Goal: Task Accomplishment & Management: Manage account settings

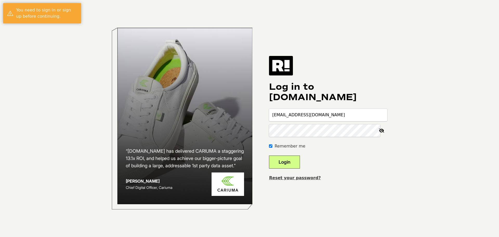
click at [311, 117] on input "[EMAIL_ADDRESS][DOMAIN_NAME]" at bounding box center [328, 115] width 118 height 12
type input "jen.partin@hickoryfarms.com"
click at [299, 162] on button "Login" at bounding box center [284, 162] width 31 height 13
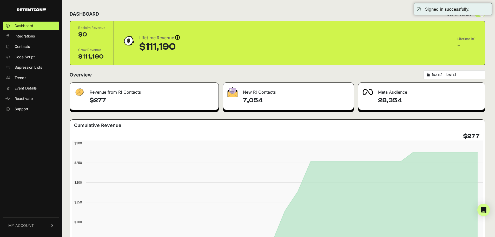
click at [455, 75] on input "2025-08-16 - 2025-09-15" at bounding box center [457, 75] width 50 height 4
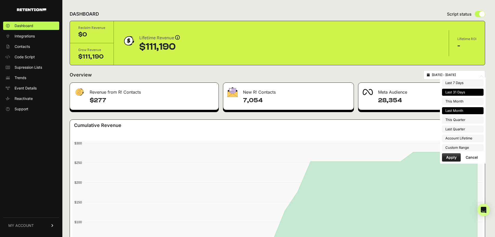
click at [451, 111] on li "Last Month" at bounding box center [463, 110] width 42 height 7
type input "2025-08-01 - 2025-08-31"
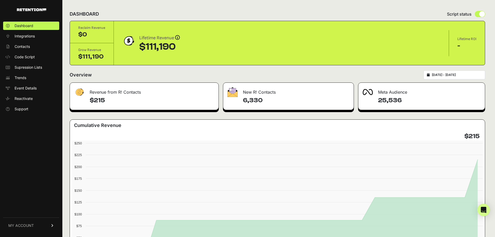
click at [18, 223] on link "MY ACCOUNT" at bounding box center [31, 225] width 56 height 16
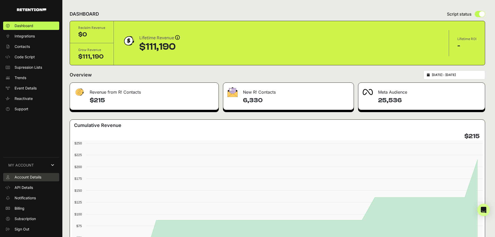
click at [35, 175] on span "Account Details" at bounding box center [28, 177] width 27 height 5
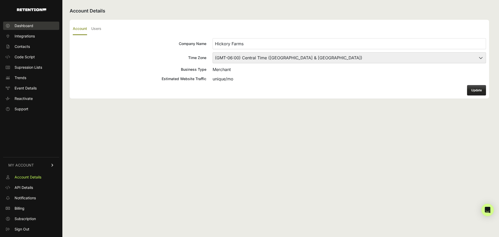
click at [29, 25] on span "Dashboard" at bounding box center [24, 25] width 19 height 5
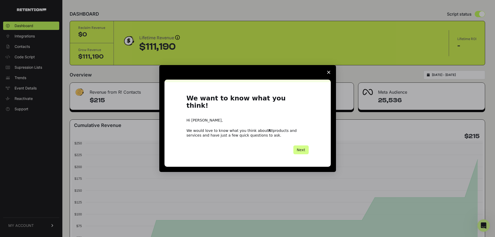
click at [328, 74] on polygon "Close survey" at bounding box center [328, 72] width 3 height 3
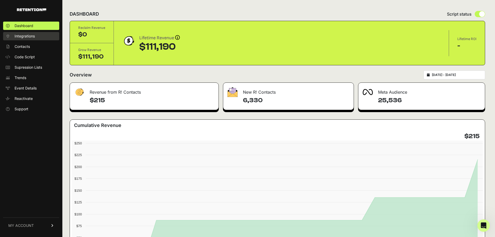
click at [27, 35] on span "Integrations" at bounding box center [25, 36] width 20 height 5
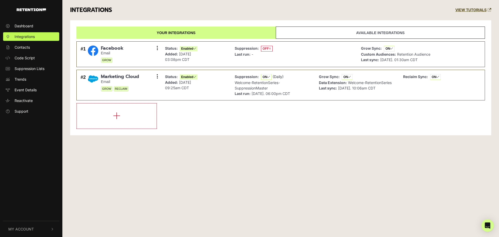
click at [35, 225] on button "My Account" at bounding box center [31, 229] width 56 height 16
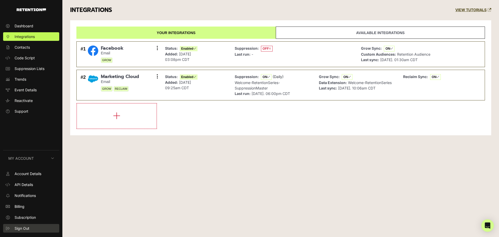
click at [28, 227] on span "Sign Out" at bounding box center [22, 228] width 15 height 5
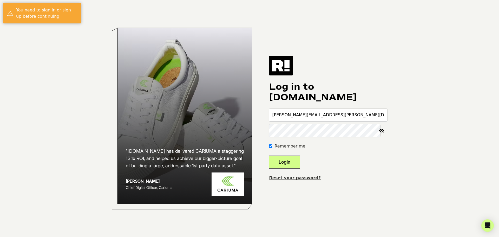
click at [323, 111] on input "[PERSON_NAME][EMAIL_ADDRESS][PERSON_NAME][DOMAIN_NAME]" at bounding box center [328, 115] width 118 height 12
type input "[EMAIL_ADDRESS][DOMAIN_NAME]"
click at [291, 163] on button "Login" at bounding box center [284, 162] width 31 height 13
